Goal: Transaction & Acquisition: Obtain resource

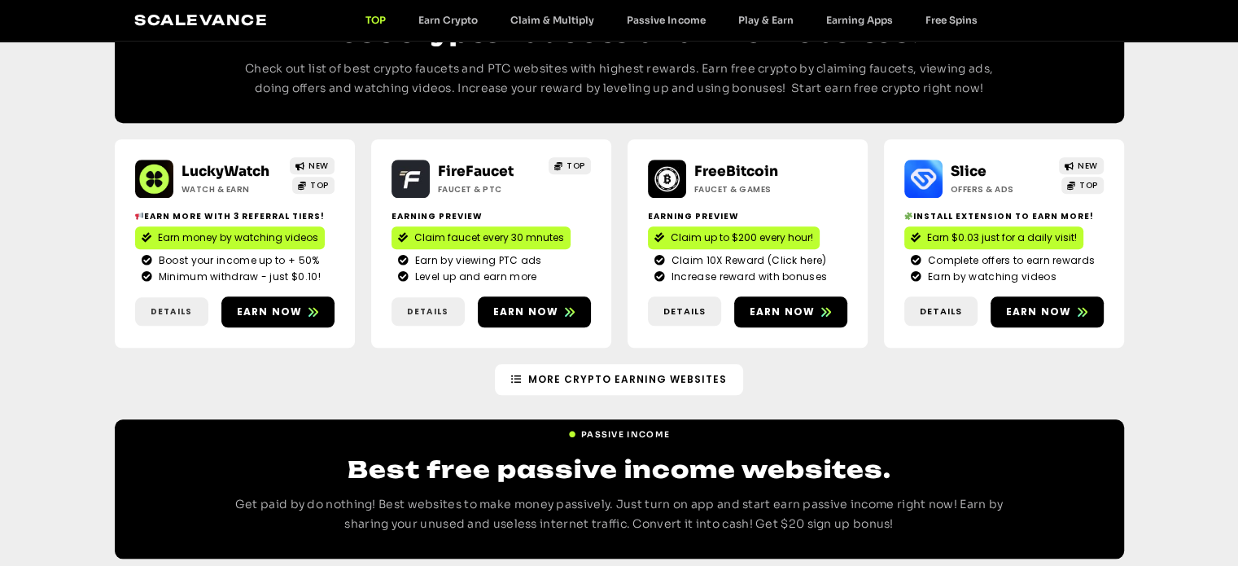
scroll to position [1439, 0]
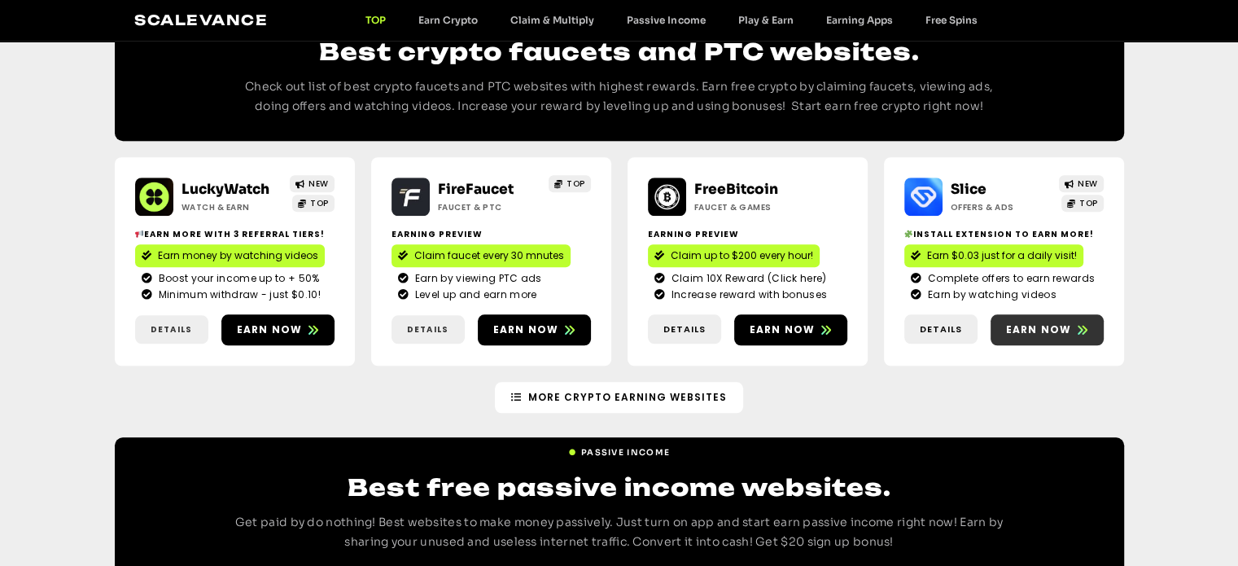
click at [1041, 322] on span "Earn now" at bounding box center [1039, 329] width 66 height 15
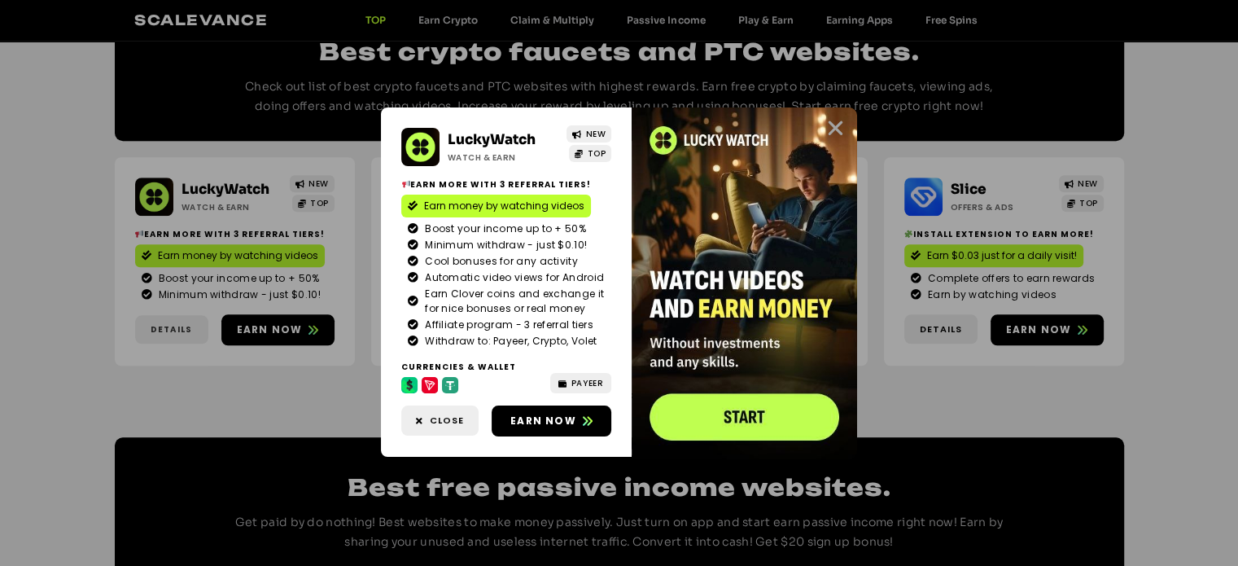
click at [840, 132] on icon "Close" at bounding box center [835, 128] width 20 height 20
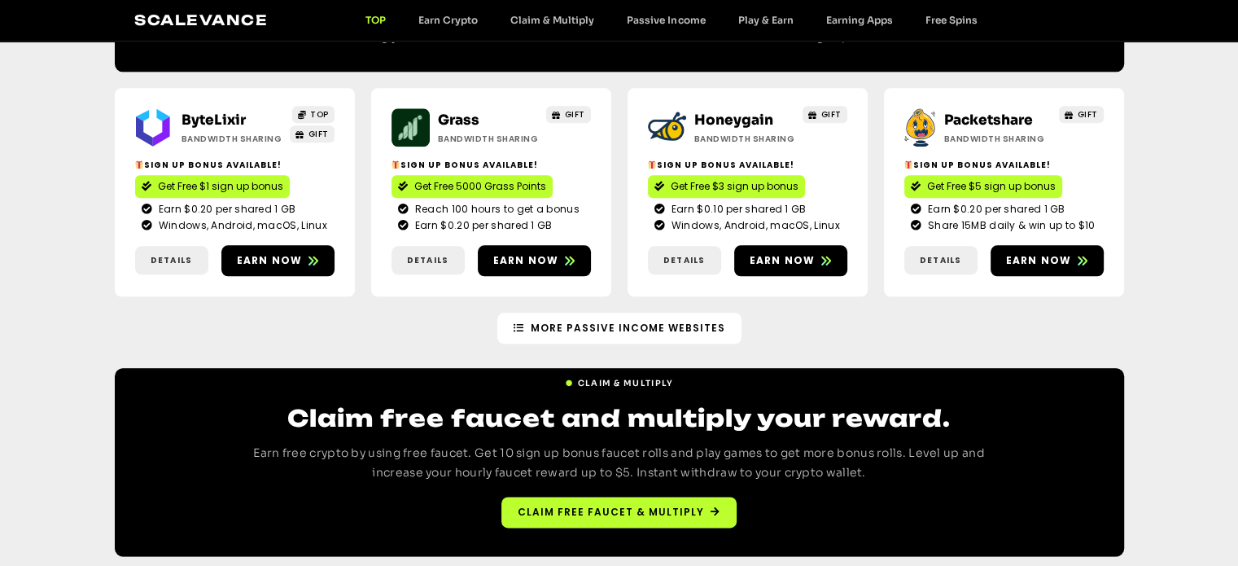
scroll to position [1962, 0]
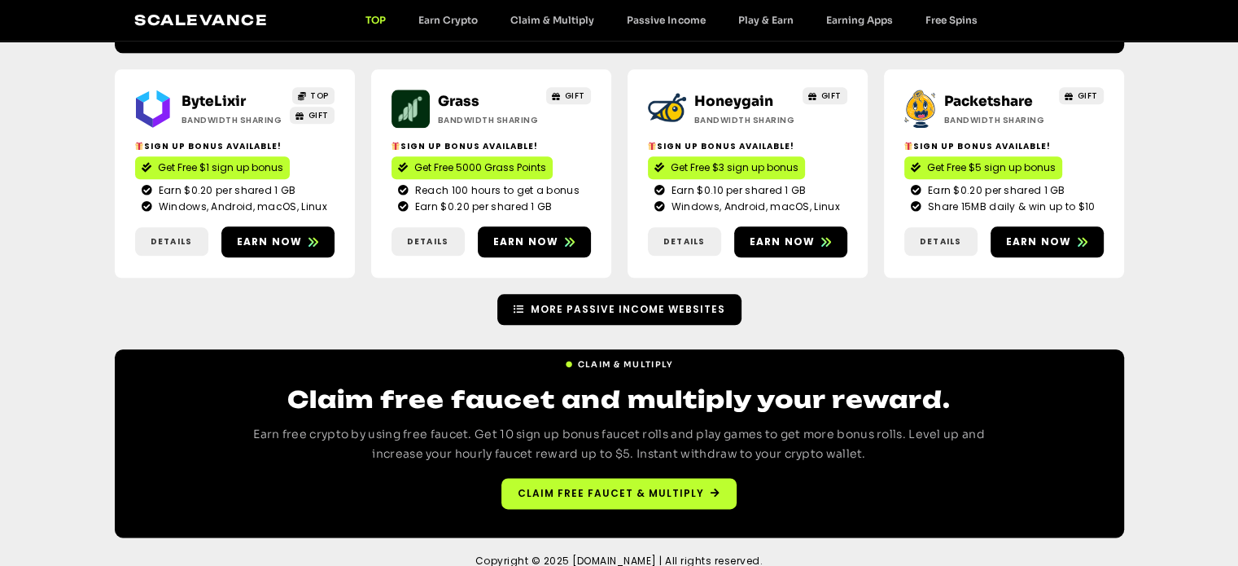
click at [568, 299] on link "More Passive Income Websites" at bounding box center [619, 309] width 244 height 31
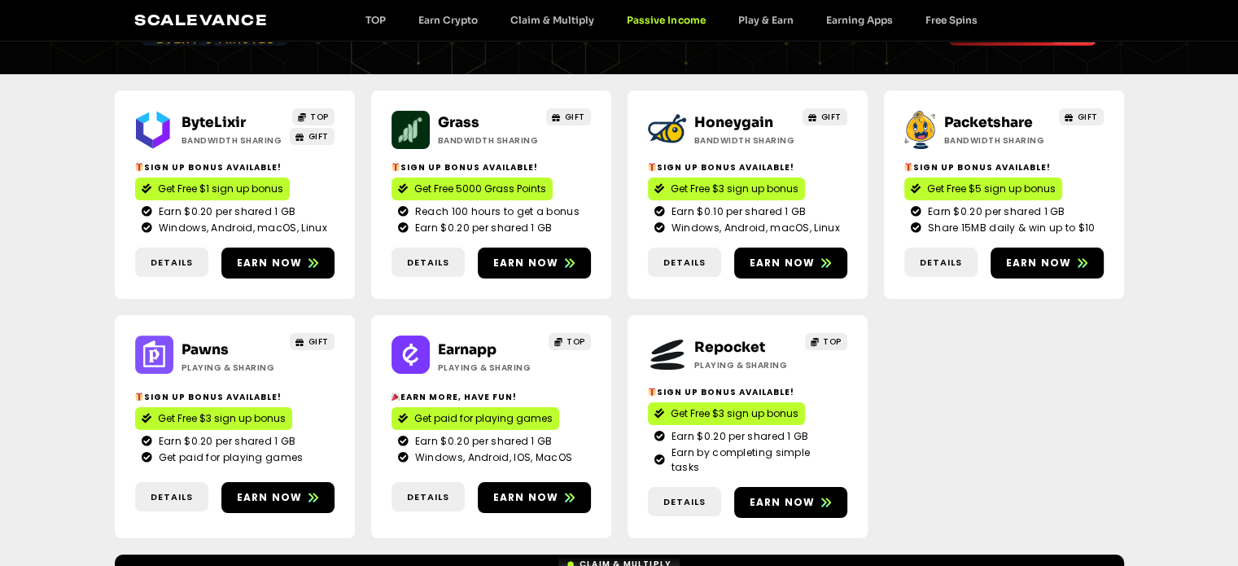
scroll to position [184, 0]
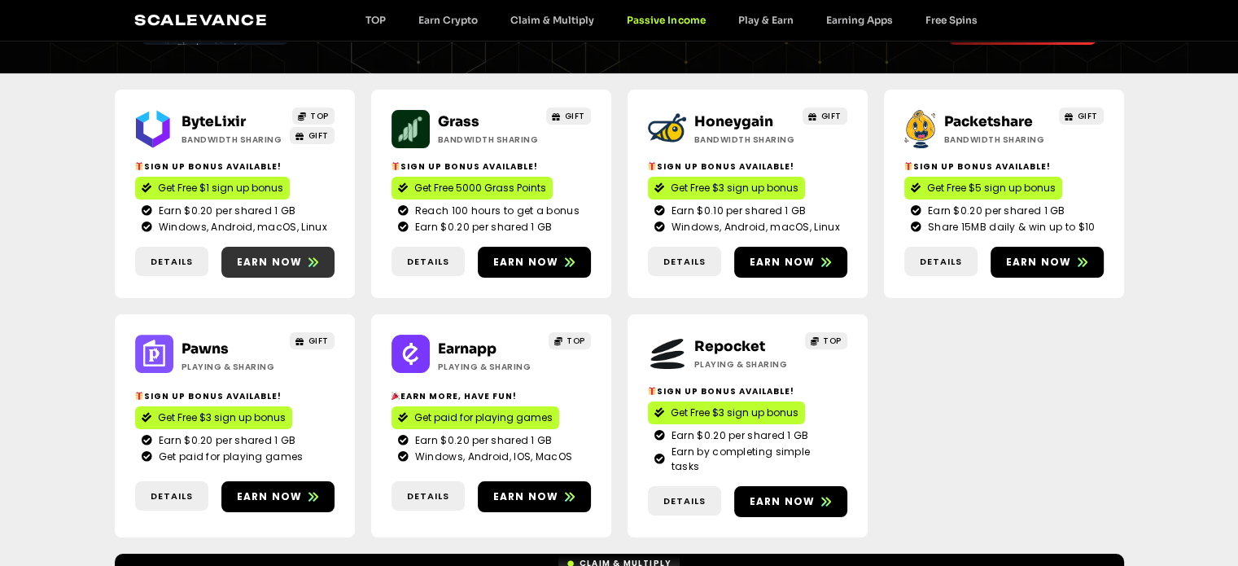
click at [261, 262] on span "Earn now" at bounding box center [270, 262] width 66 height 15
